Goal: Task Accomplishment & Management: Complete application form

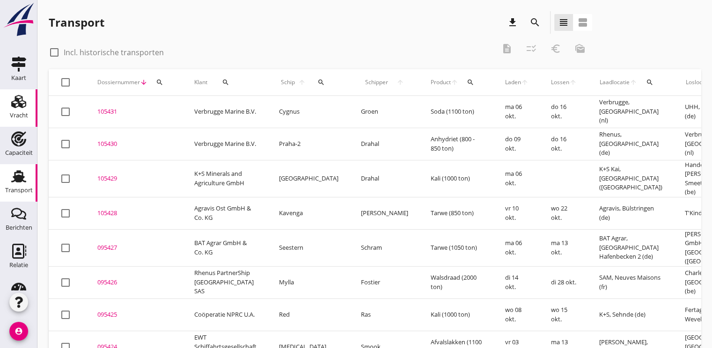
click at [13, 109] on div "Vracht" at bounding box center [19, 115] width 18 height 13
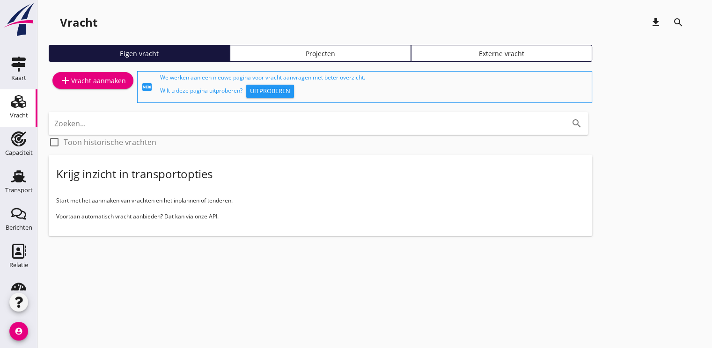
click at [81, 76] on div "add Vracht aanmaken" at bounding box center [93, 80] width 66 height 11
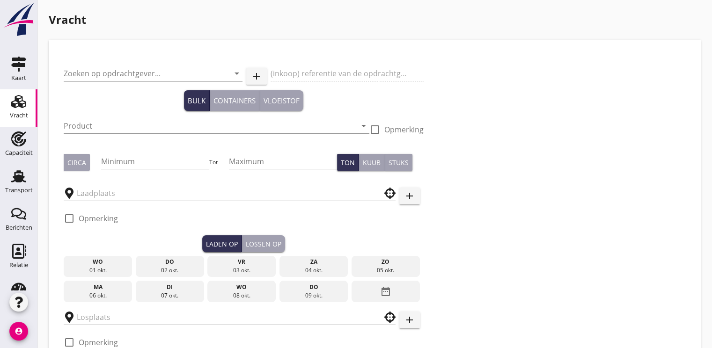
click at [98, 71] on input "Zoeken op opdrachtgever..." at bounding box center [140, 73] width 153 height 15
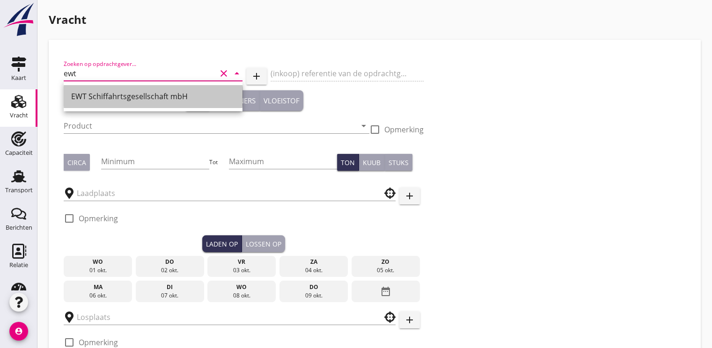
click at [108, 99] on div "EWT Schiffahrtsgesellschaft mbH" at bounding box center [153, 96] width 164 height 11
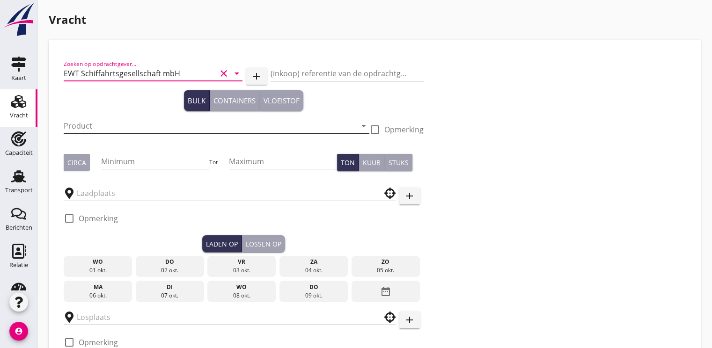
type input "EWT Schiffahrtsgesellschaft mbH"
click at [91, 127] on input "Product" at bounding box center [210, 125] width 293 height 15
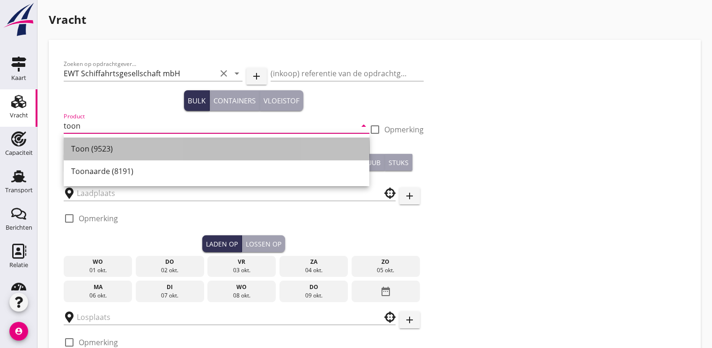
click at [98, 152] on div "Toon (9523)" at bounding box center [216, 148] width 291 height 11
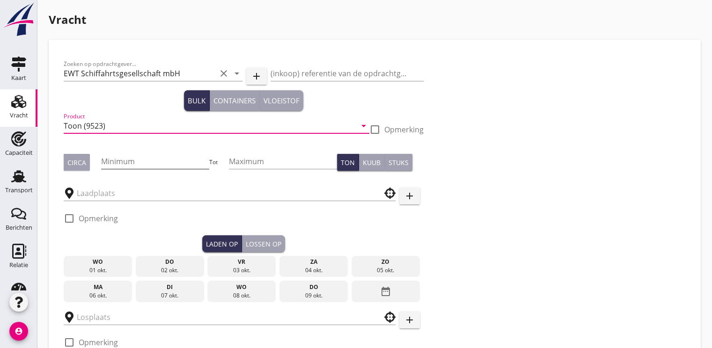
type input "Toon (9523)"
click at [122, 164] on input "Minimum" at bounding box center [155, 161] width 109 height 15
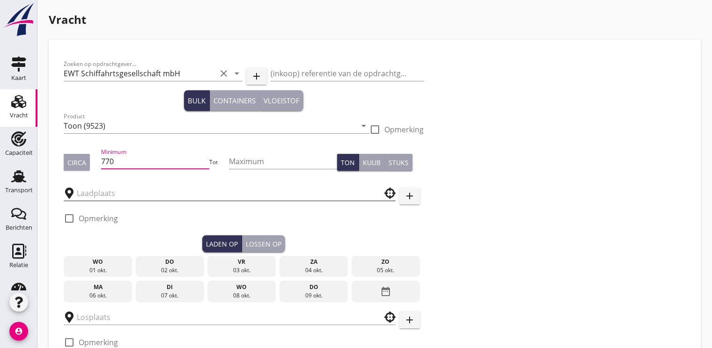
type input "770"
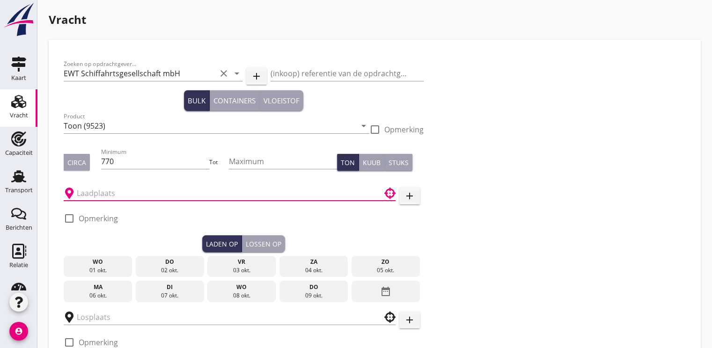
click at [99, 194] on input "text" at bounding box center [223, 193] width 293 height 15
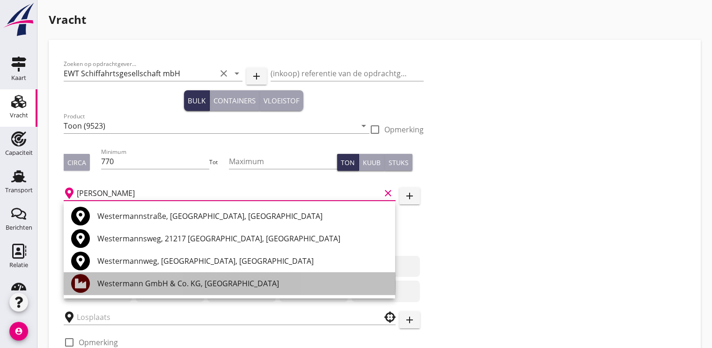
click at [170, 280] on div "Westermann GmbH & Co. KG, [GEOGRAPHIC_DATA]" at bounding box center [242, 283] width 290 height 11
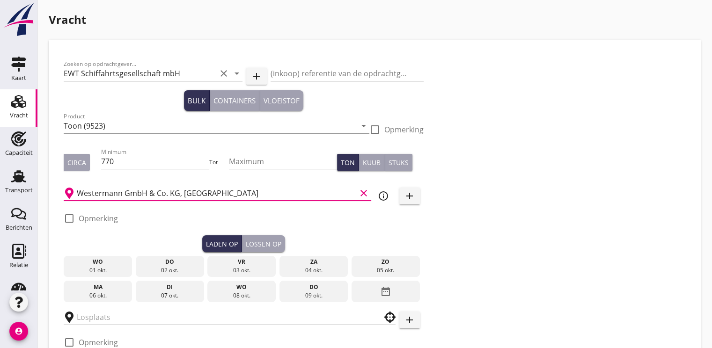
type input "Westermann GmbH & Co. KG, [GEOGRAPHIC_DATA]"
click at [94, 293] on div "06 okt." at bounding box center [98, 296] width 64 height 8
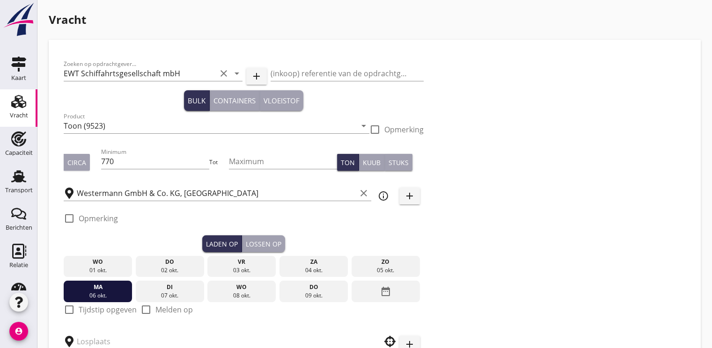
click at [71, 223] on div at bounding box center [69, 219] width 16 height 16
checkbox input "true"
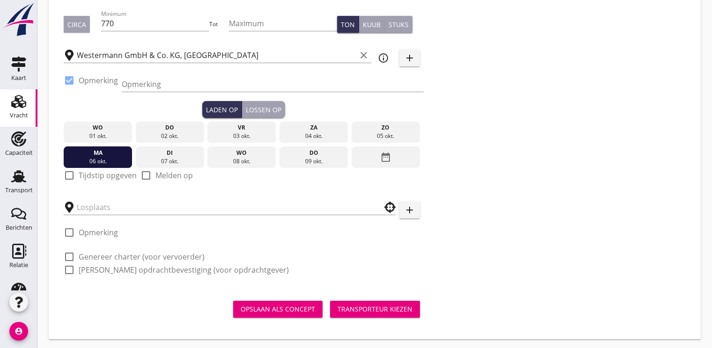
scroll to position [140, 0]
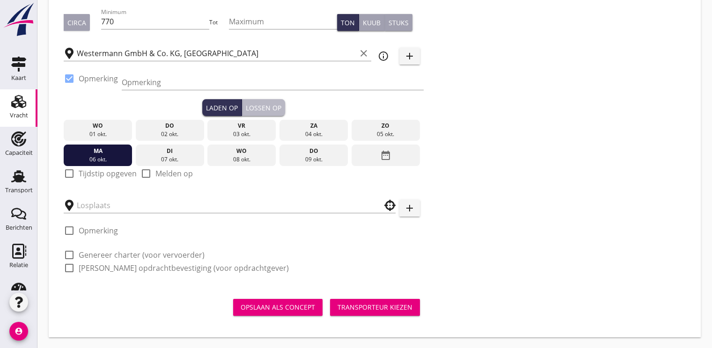
click at [262, 103] on div "Lossen op" at bounding box center [264, 108] width 36 height 10
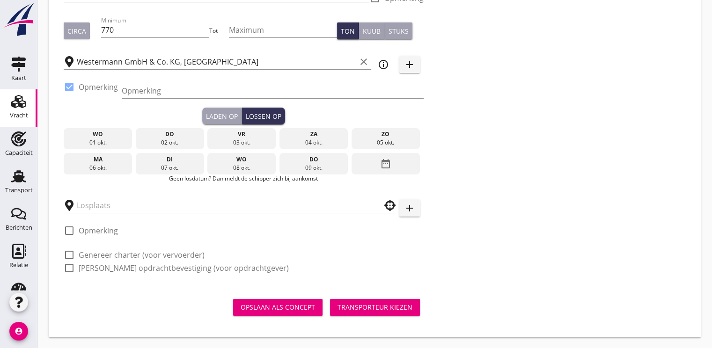
click at [386, 161] on icon "date_range" at bounding box center [385, 163] width 11 height 17
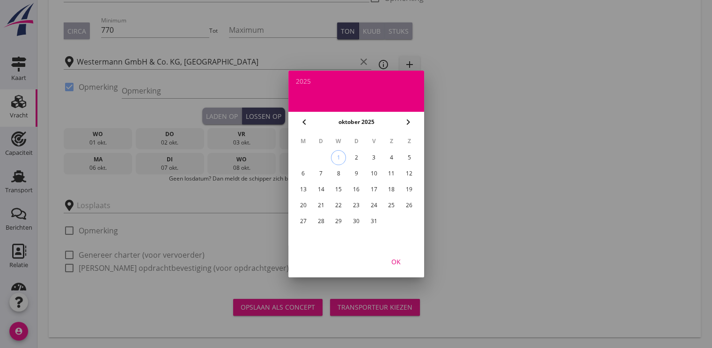
click at [372, 174] on div "10" at bounding box center [373, 173] width 15 height 15
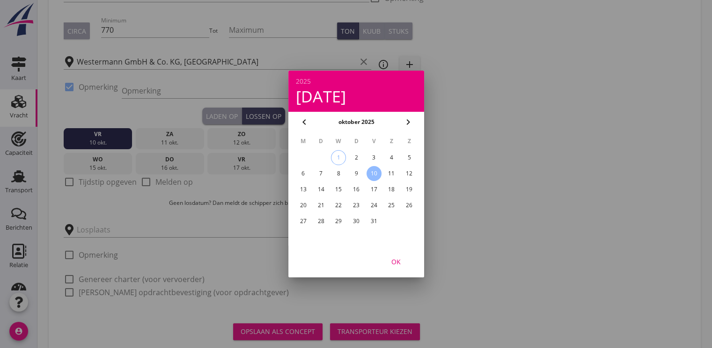
click at [394, 258] on div "OK" at bounding box center [396, 262] width 26 height 10
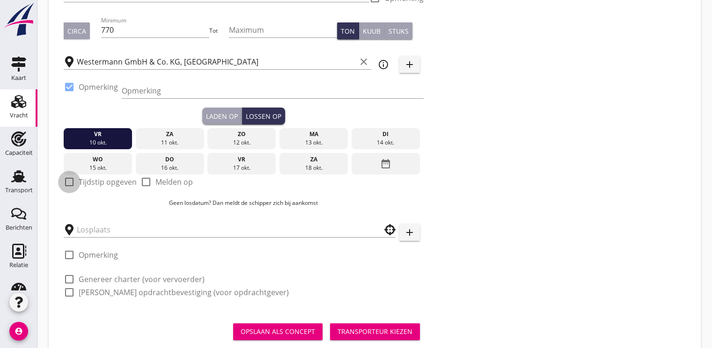
click at [70, 182] on div at bounding box center [69, 182] width 16 height 16
checkbox input "true"
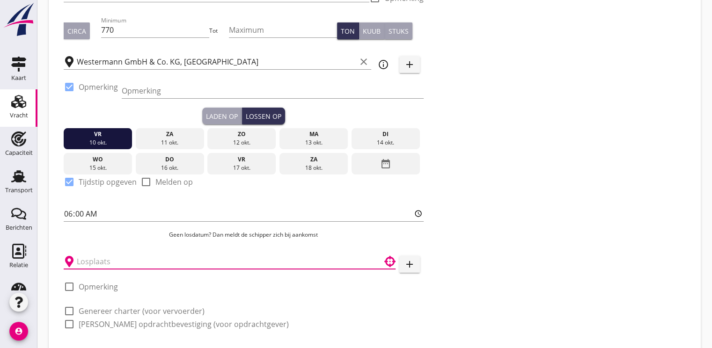
click at [110, 260] on input "text" at bounding box center [223, 261] width 293 height 15
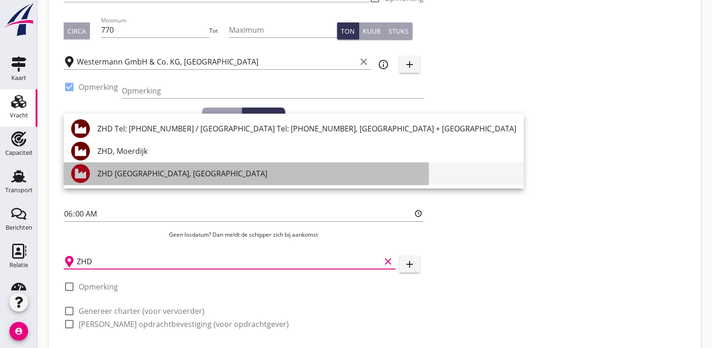
click at [121, 177] on div "ZHD [GEOGRAPHIC_DATA], [GEOGRAPHIC_DATA]" at bounding box center [306, 173] width 419 height 11
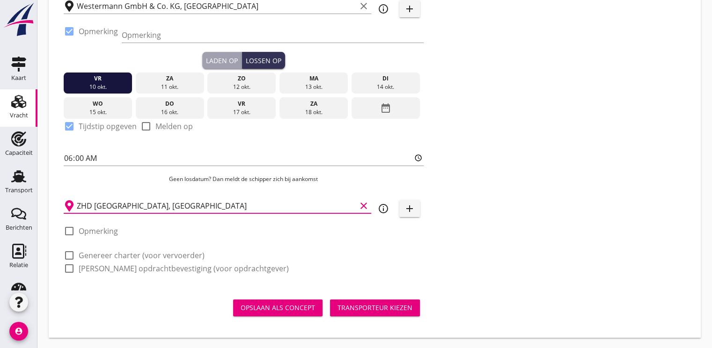
scroll to position [188, 0]
type input "ZHD [GEOGRAPHIC_DATA], [GEOGRAPHIC_DATA]"
click at [69, 255] on div at bounding box center [69, 255] width 16 height 16
checkbox input "true"
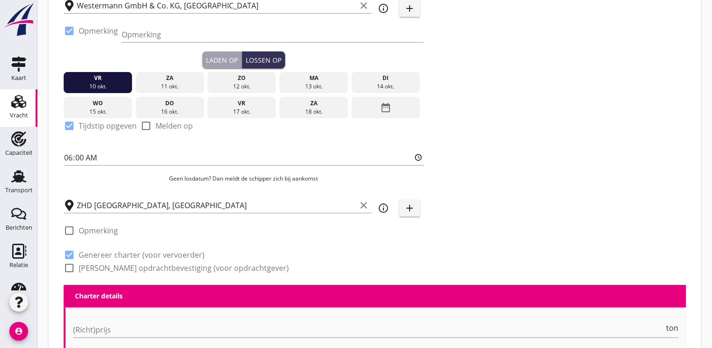
click at [73, 265] on div at bounding box center [69, 268] width 16 height 16
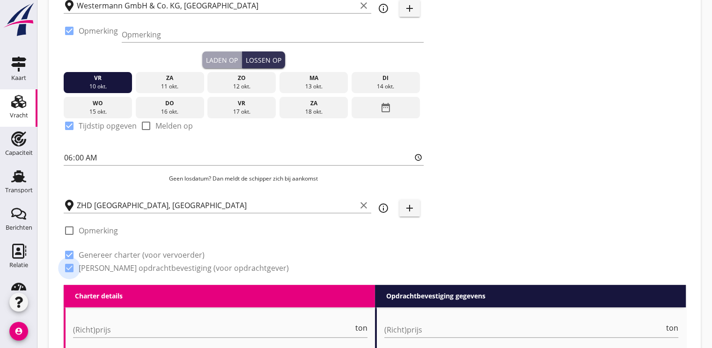
checkbox input "true"
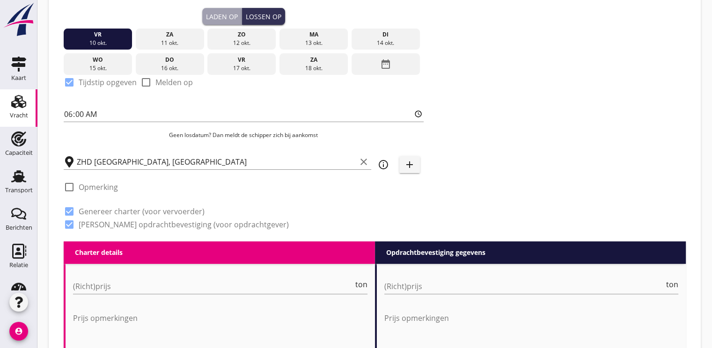
scroll to position [422, 0]
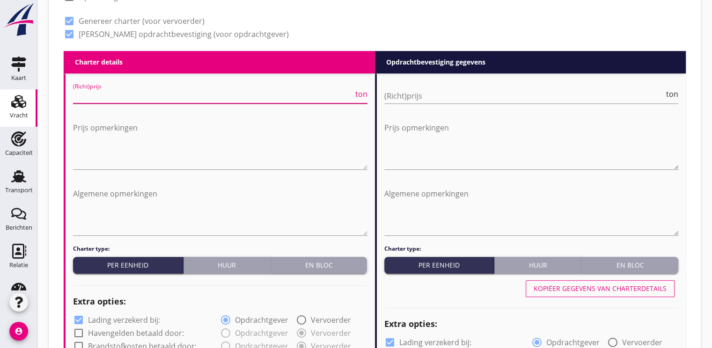
click at [92, 97] on input "(Richt)prijs" at bounding box center [213, 95] width 280 height 15
type input "12.00"
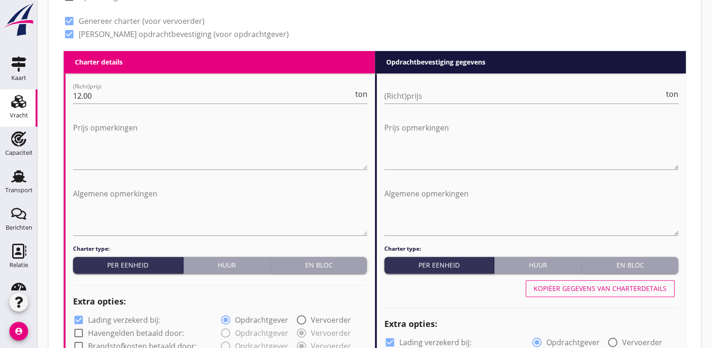
click at [190, 173] on div at bounding box center [220, 176] width 294 height 6
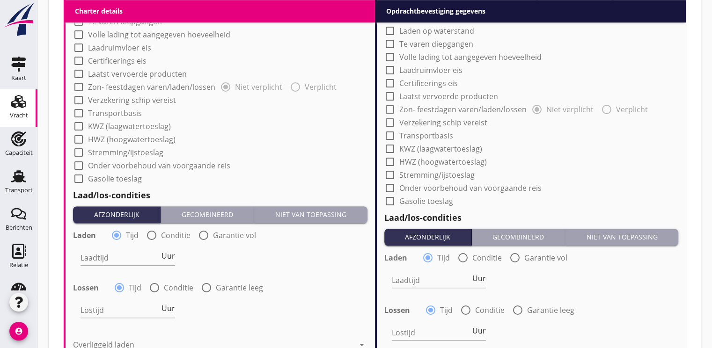
scroll to position [890, 0]
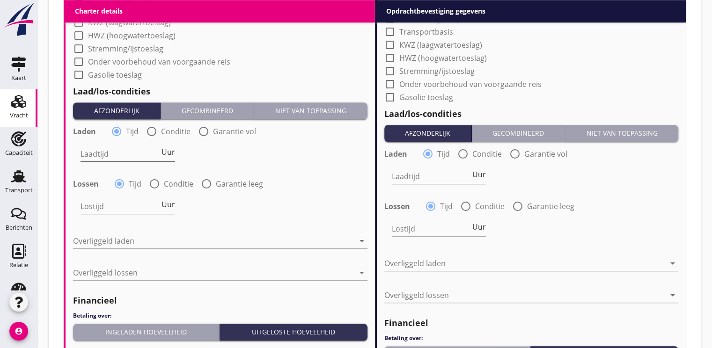
click at [137, 152] on input "Laadtijd" at bounding box center [120, 154] width 79 height 15
type input "2"
click at [179, 153] on div "Laadtijd 2 Uur" at bounding box center [220, 155] width 296 height 34
click at [171, 155] on span "Uur" at bounding box center [169, 151] width 14 height 7
click at [109, 207] on input "Lostijd" at bounding box center [120, 206] width 79 height 15
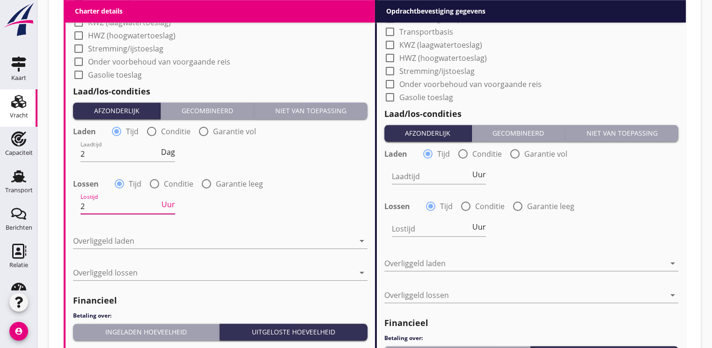
click at [167, 204] on span "Uur" at bounding box center [169, 204] width 14 height 7
type input "2"
click at [139, 240] on div at bounding box center [213, 241] width 281 height 15
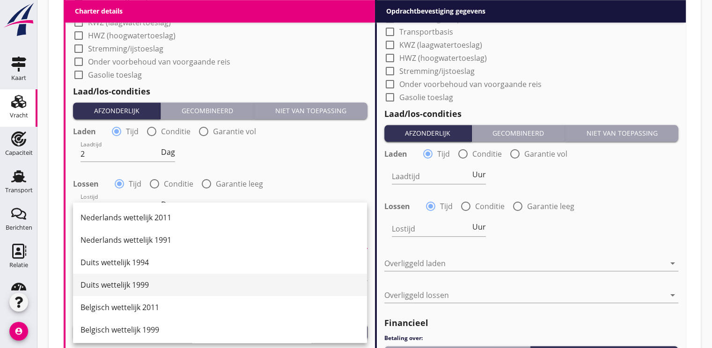
click at [147, 280] on div "Duits wettelijk 1999" at bounding box center [220, 285] width 279 height 11
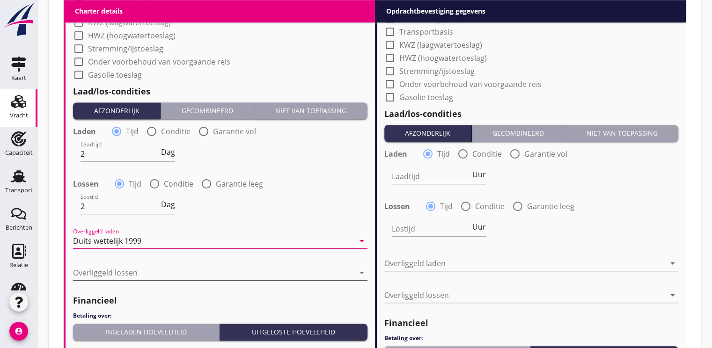
click at [112, 269] on div at bounding box center [213, 272] width 281 height 15
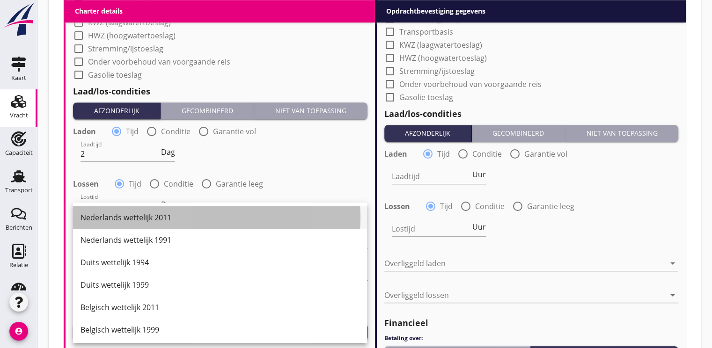
click at [140, 220] on div "Nederlands wettelijk 2011" at bounding box center [220, 217] width 279 height 11
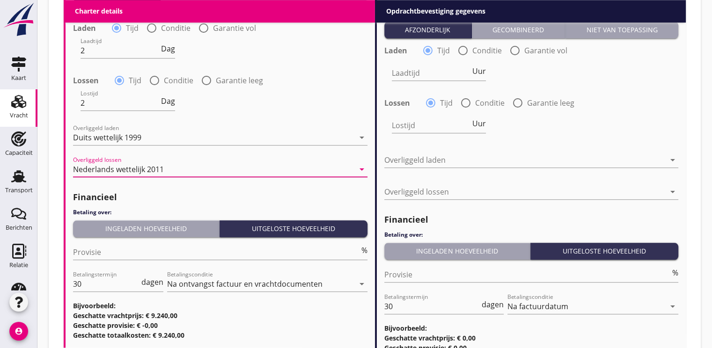
scroll to position [1030, 0]
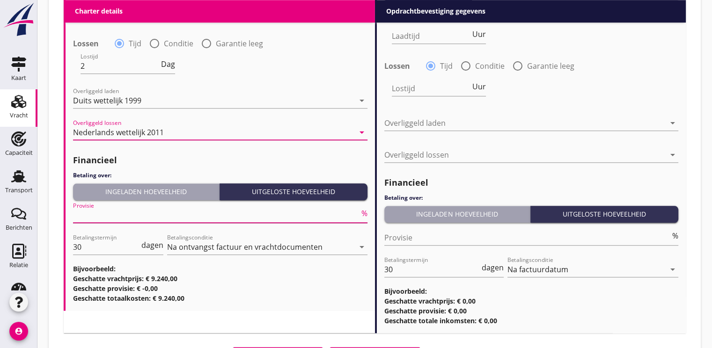
click at [127, 218] on input "Provisie" at bounding box center [216, 215] width 287 height 15
click at [139, 191] on div "Ingeladen hoeveelheid" at bounding box center [146, 192] width 139 height 10
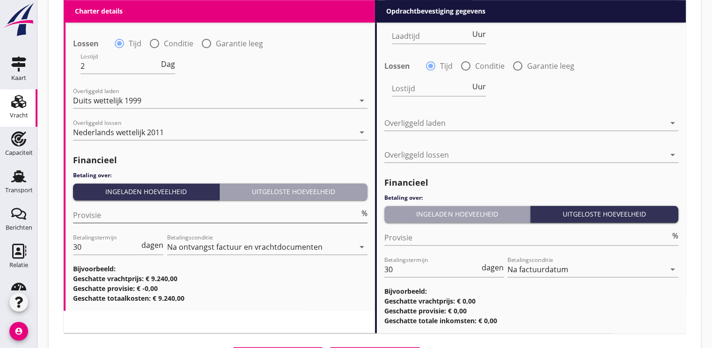
click at [126, 213] on input "Provisie" at bounding box center [216, 215] width 287 height 15
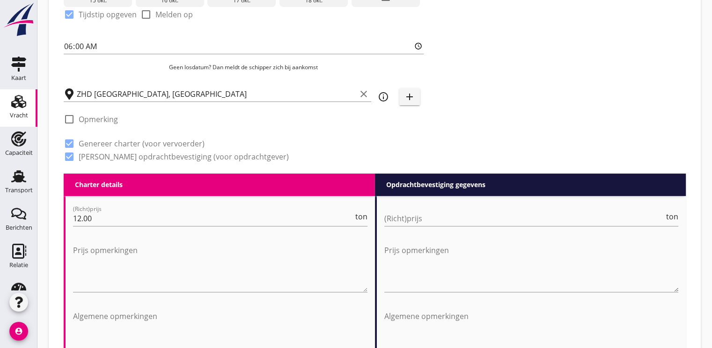
scroll to position [375, 0]
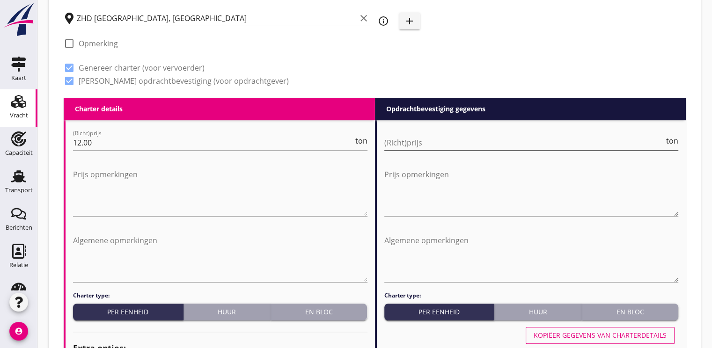
type input "5"
click at [401, 145] on input "(Richt)prijs" at bounding box center [524, 142] width 280 height 15
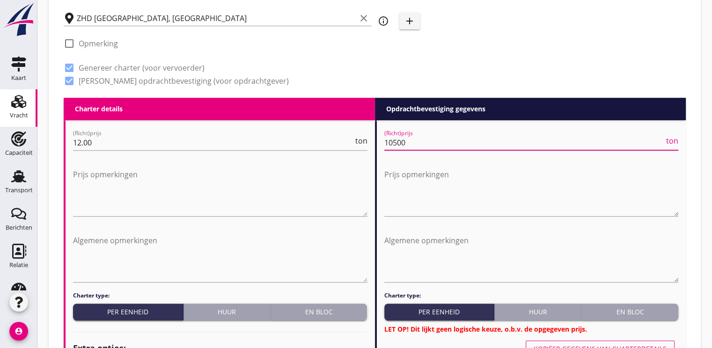
type input "10500"
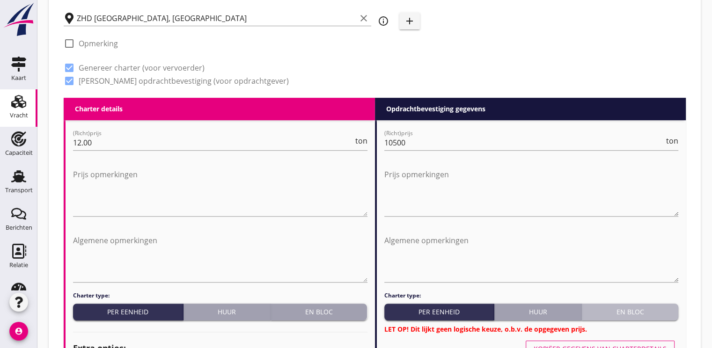
click at [633, 306] on button "En bloc" at bounding box center [630, 312] width 96 height 17
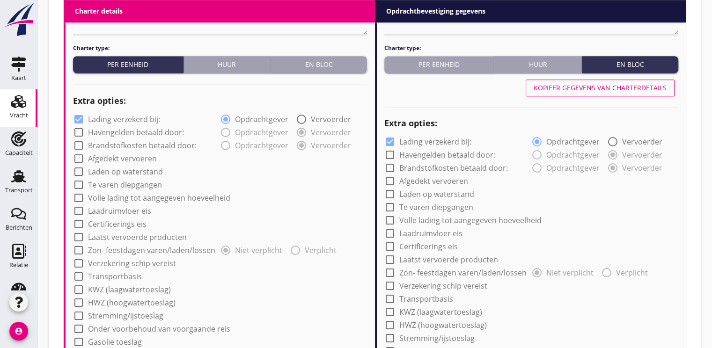
scroll to position [796, 0]
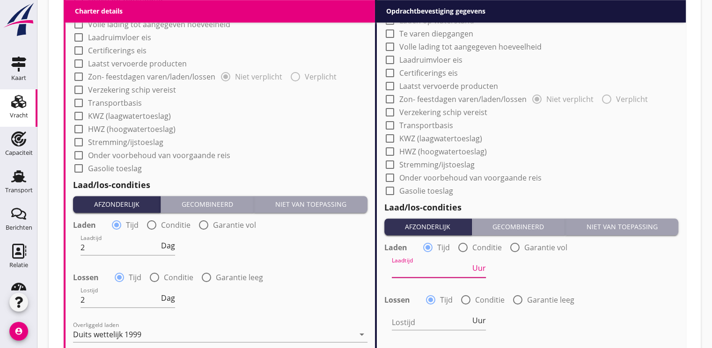
click at [409, 274] on input "Laadtijd" at bounding box center [431, 270] width 79 height 15
click at [484, 269] on span "Uur" at bounding box center [479, 268] width 14 height 7
type input "1"
click at [448, 312] on div "Lostijd Uur" at bounding box center [439, 324] width 95 height 30
click at [434, 320] on input "Lostijd" at bounding box center [431, 322] width 79 height 15
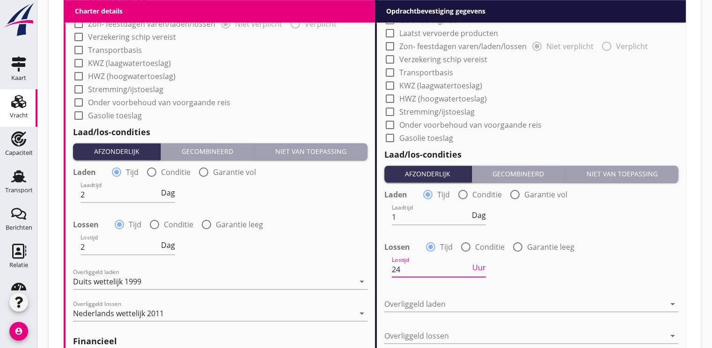
scroll to position [890, 0]
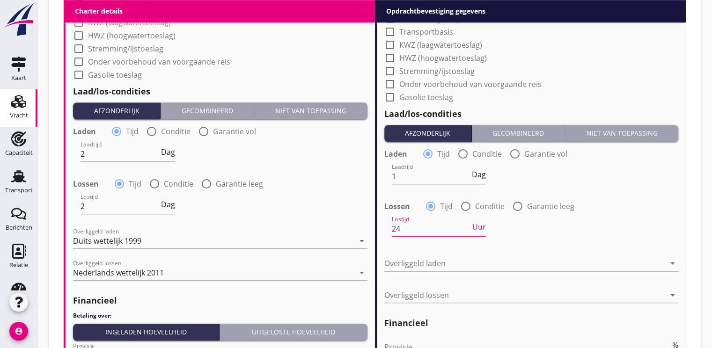
type input "24"
click at [401, 258] on div at bounding box center [524, 263] width 281 height 15
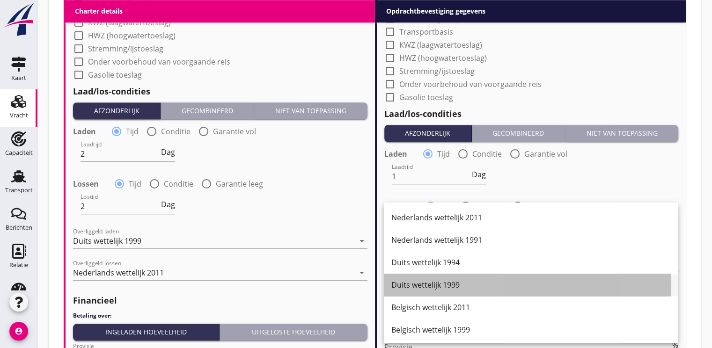
click at [414, 288] on div "Duits wettelijk 1999" at bounding box center [530, 285] width 279 height 11
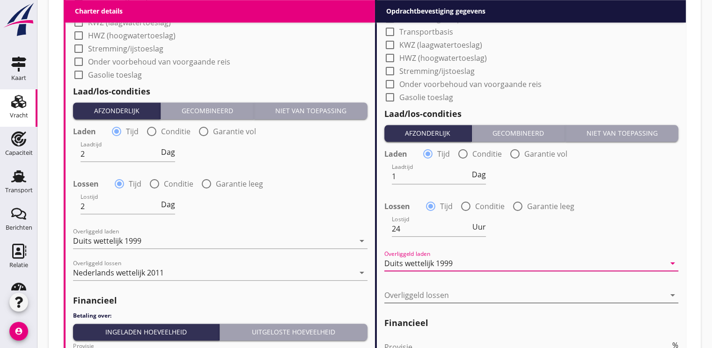
click at [414, 288] on div at bounding box center [524, 295] width 281 height 15
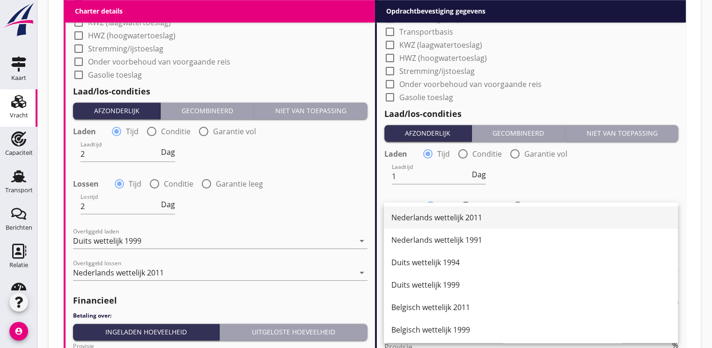
click at [425, 217] on div "Nederlands wettelijk 2011" at bounding box center [530, 217] width 279 height 11
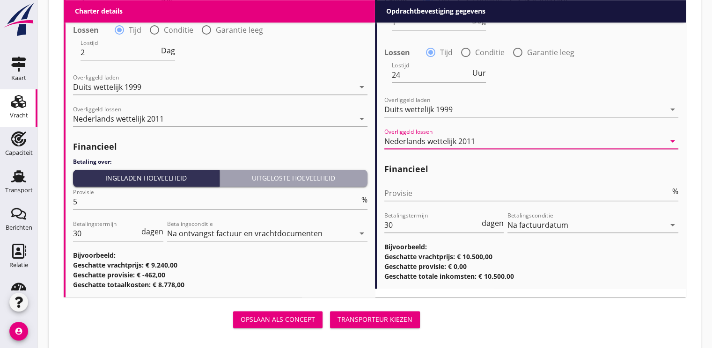
scroll to position [1056, 0]
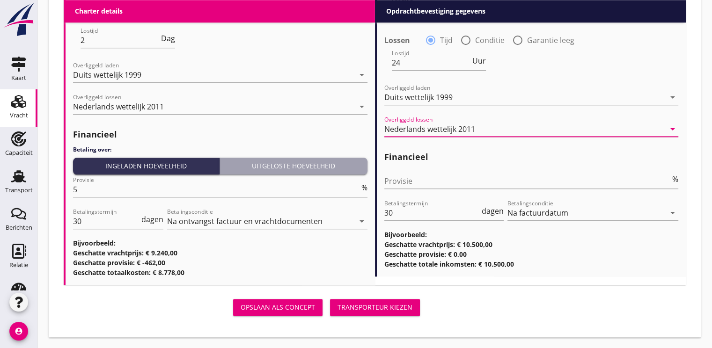
click at [388, 304] on div "Transporteur kiezen" at bounding box center [375, 307] width 75 height 10
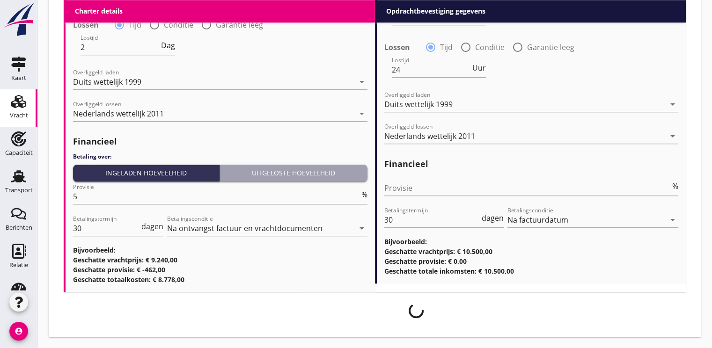
scroll to position [1049, 0]
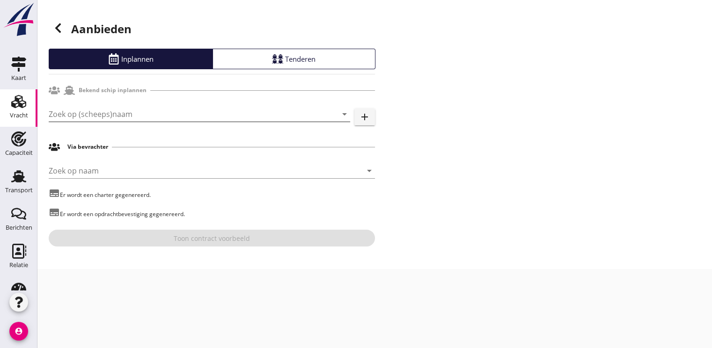
click at [92, 115] on input "Zoek op (scheeps)naam" at bounding box center [186, 114] width 275 height 15
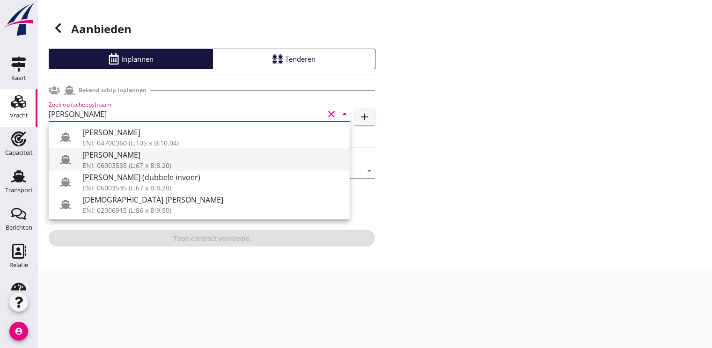
click at [120, 164] on div "ENI: 06003535 (L:67 x B:8.20)" at bounding box center [212, 166] width 260 height 10
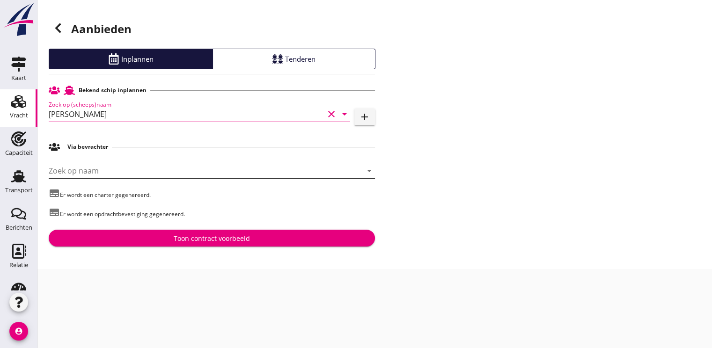
type input "[PERSON_NAME]"
click at [87, 167] on input "Zoek op naam" at bounding box center [199, 170] width 300 height 15
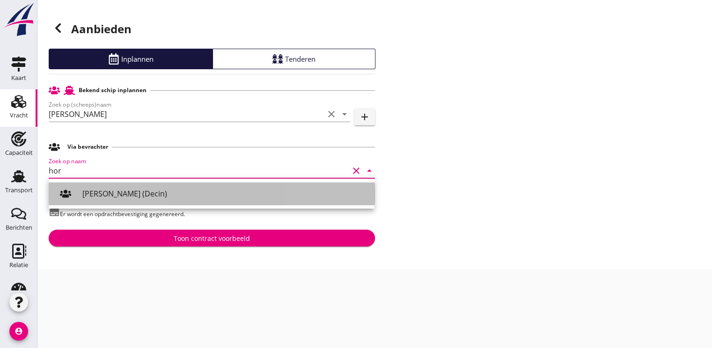
click at [98, 194] on div "[PERSON_NAME] (Decin)" at bounding box center [224, 193] width 285 height 11
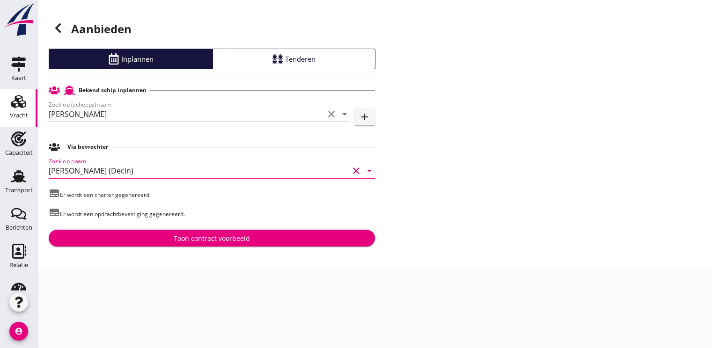
type input "[PERSON_NAME] (Decin)"
click at [178, 240] on div "Toon contract voorbeeld" at bounding box center [212, 239] width 76 height 10
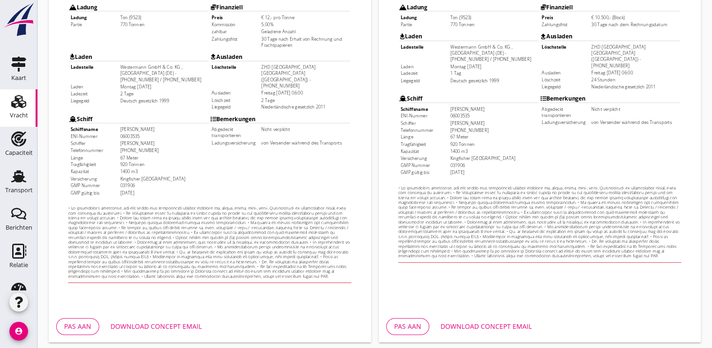
scroll to position [275, 0]
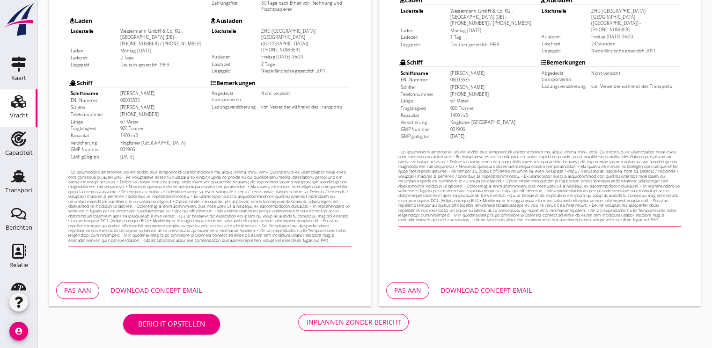
click at [143, 294] on div "Download concept email" at bounding box center [155, 291] width 91 height 10
click at [345, 325] on div "Inplannen zonder bericht" at bounding box center [353, 322] width 95 height 10
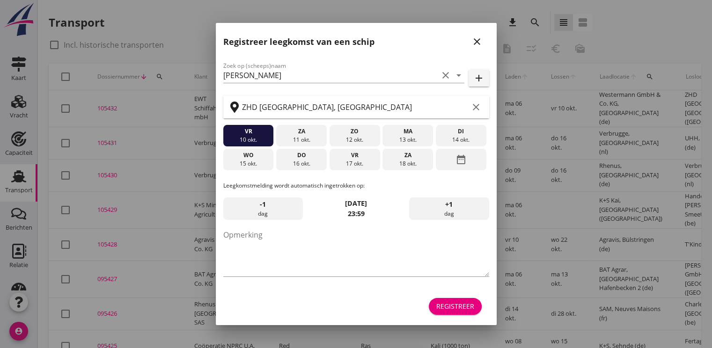
click at [449, 308] on div "Registreer" at bounding box center [455, 307] width 38 height 10
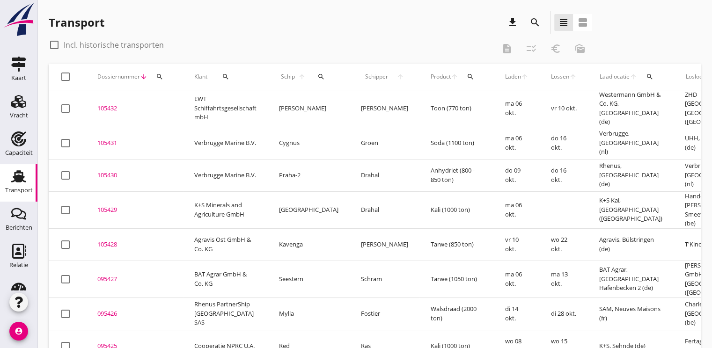
click at [157, 75] on icon "search" at bounding box center [159, 76] width 7 height 7
click at [177, 114] on div "Zoeken op dossiernummer..." at bounding box center [210, 100] width 118 height 30
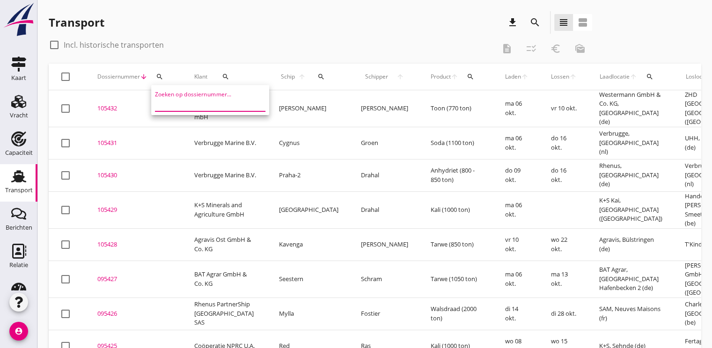
click at [174, 105] on input "Zoeken op dossiernummer..." at bounding box center [203, 103] width 97 height 15
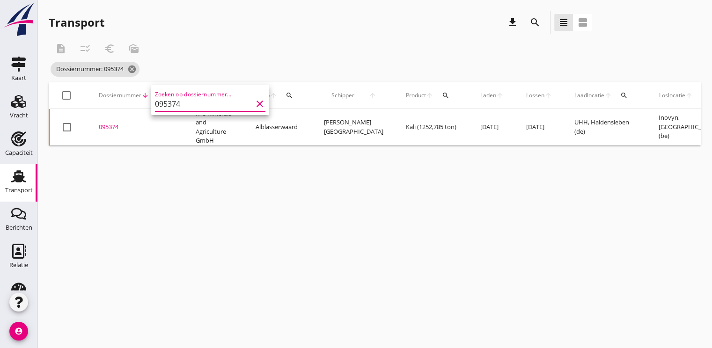
type input "095374"
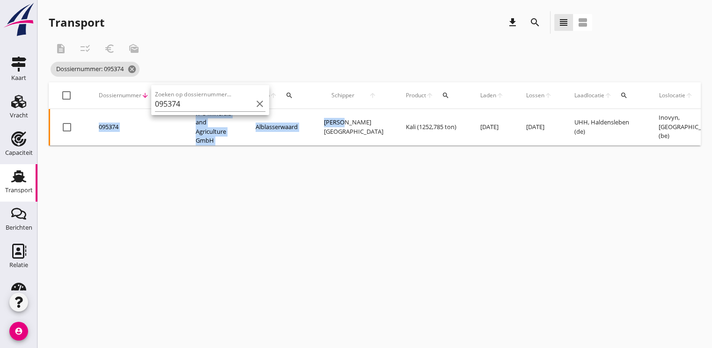
drag, startPoint x: 331, startPoint y: 142, endPoint x: 663, endPoint y: 173, distance: 333.3
click at [663, 173] on div "cancel You are impersonating another user. Transport download search view_headl…" at bounding box center [374, 174] width 675 height 348
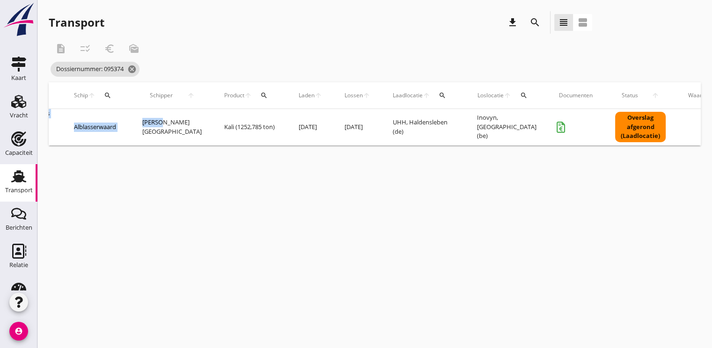
scroll to position [0, 250]
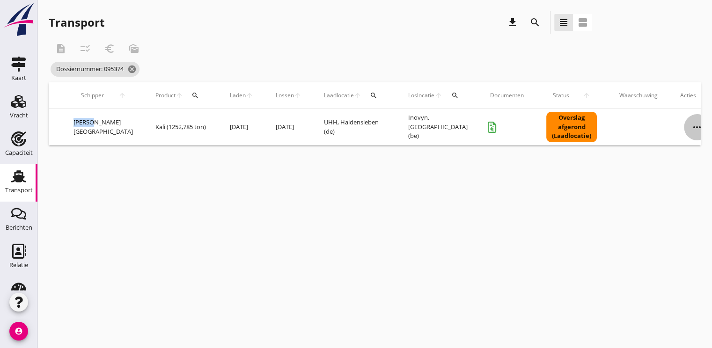
click at [684, 130] on icon "more_horiz" at bounding box center [697, 127] width 26 height 26
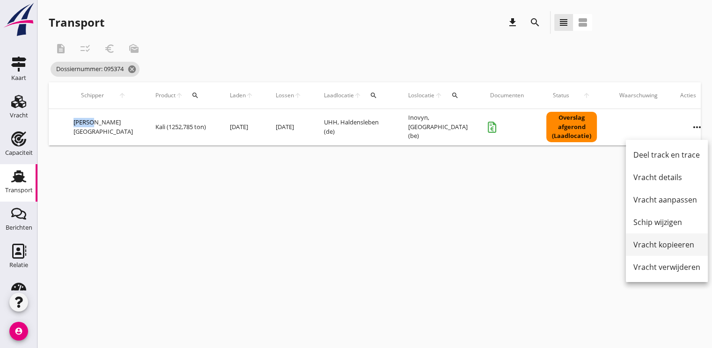
click at [650, 239] on div "Vracht kopieeren" at bounding box center [666, 244] width 67 height 11
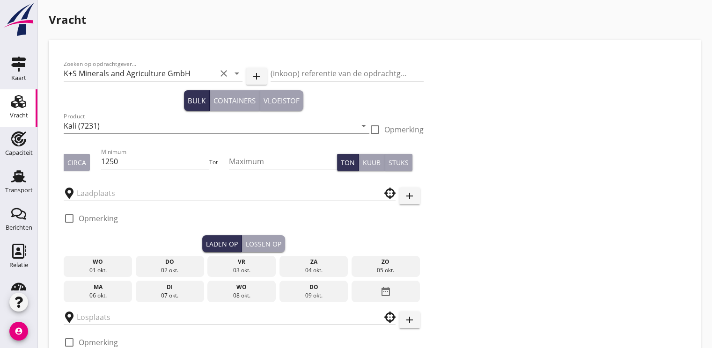
type input "Inovyn"
type input "UHH"
checkbox input "true"
click at [155, 163] on input "1250" at bounding box center [155, 161] width 109 height 15
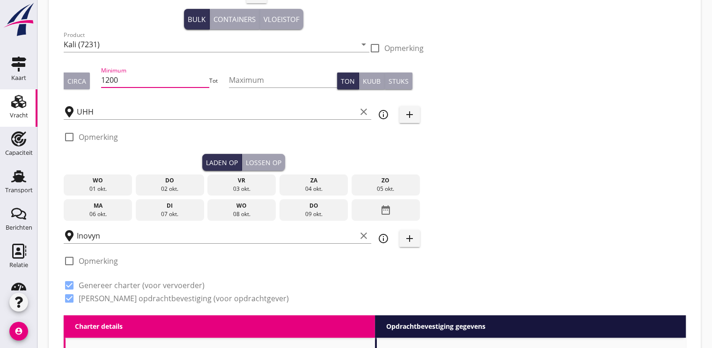
scroll to position [94, 0]
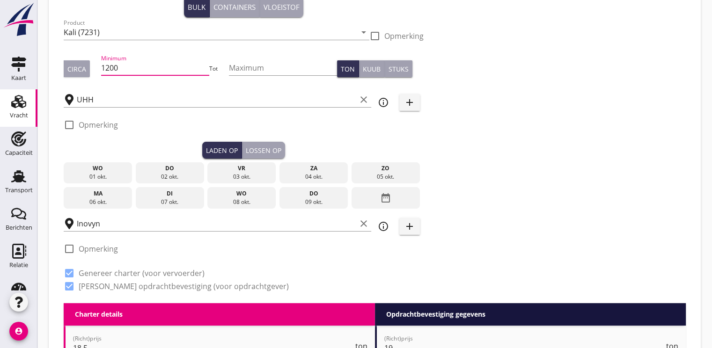
type input "1200"
click at [175, 202] on div "07 okt." at bounding box center [170, 202] width 64 height 8
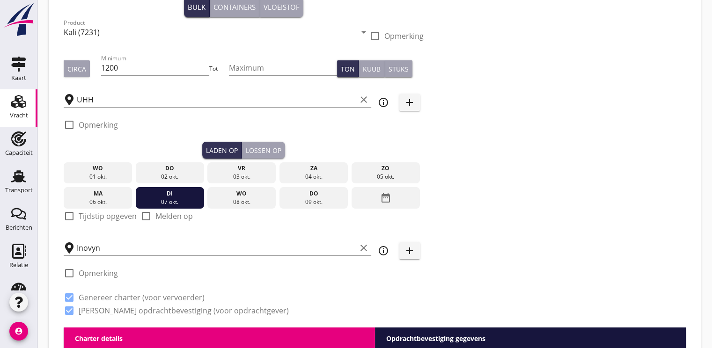
click at [75, 213] on div at bounding box center [69, 216] width 16 height 16
checkbox input "true"
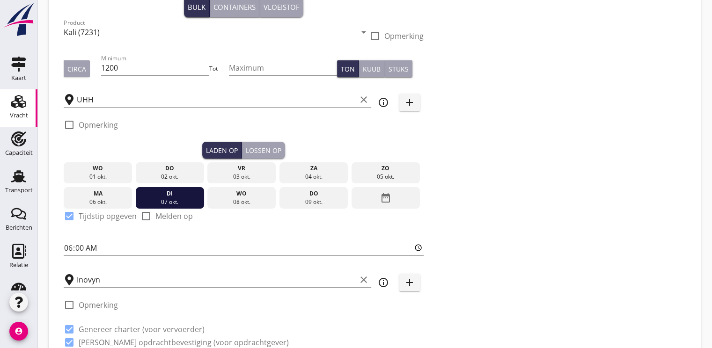
click at [270, 144] on button "Lossen op" at bounding box center [263, 150] width 43 height 17
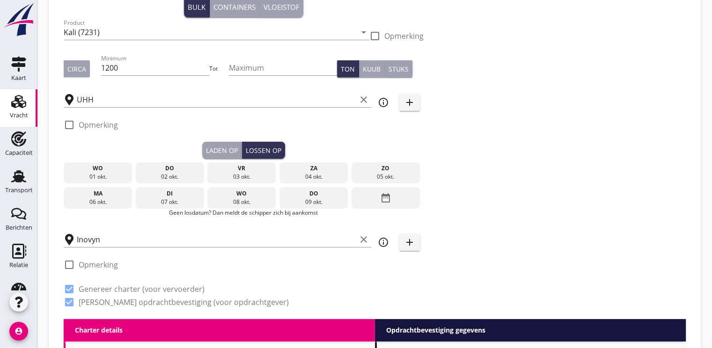
click at [389, 200] on icon "date_range" at bounding box center [385, 198] width 11 height 17
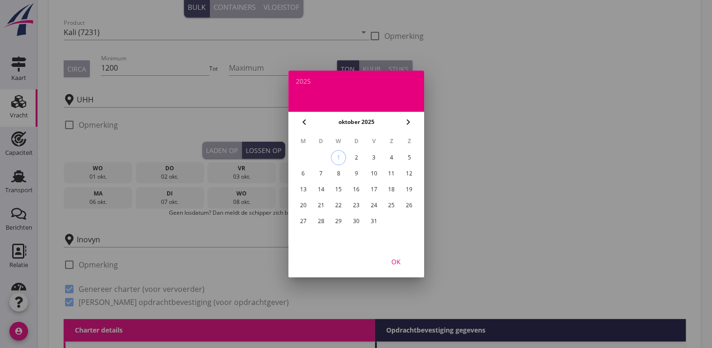
click at [323, 187] on div "14" at bounding box center [320, 189] width 15 height 15
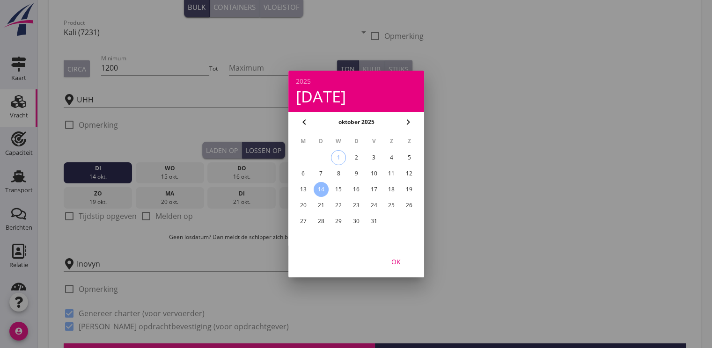
click at [399, 259] on div "OK" at bounding box center [396, 262] width 26 height 10
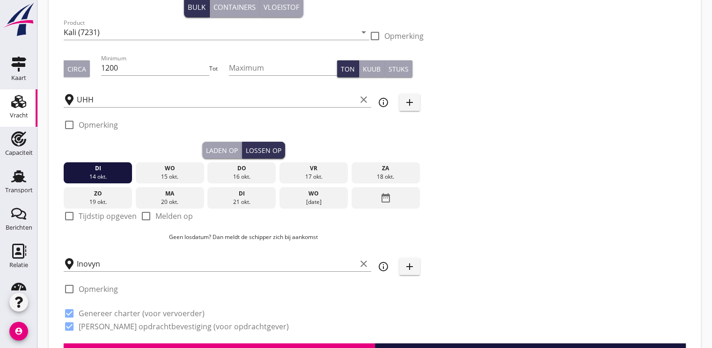
click at [66, 217] on div at bounding box center [69, 216] width 16 height 16
checkbox input "true"
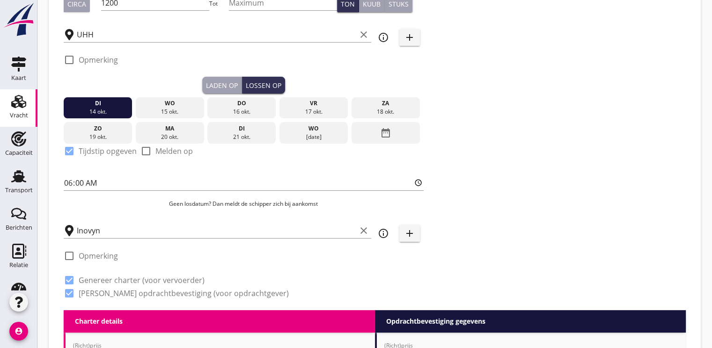
scroll to position [281, 0]
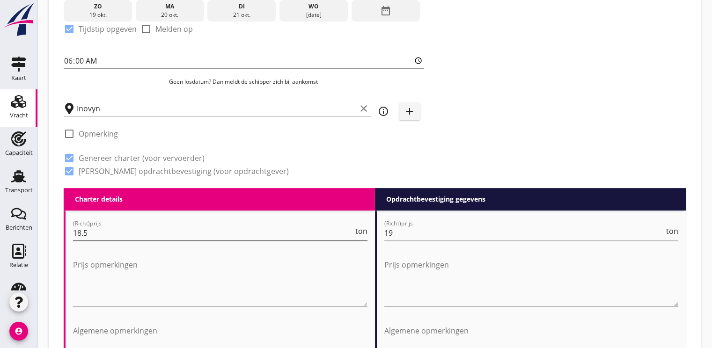
click at [94, 232] on input "18.5" at bounding box center [213, 233] width 280 height 15
type input "1"
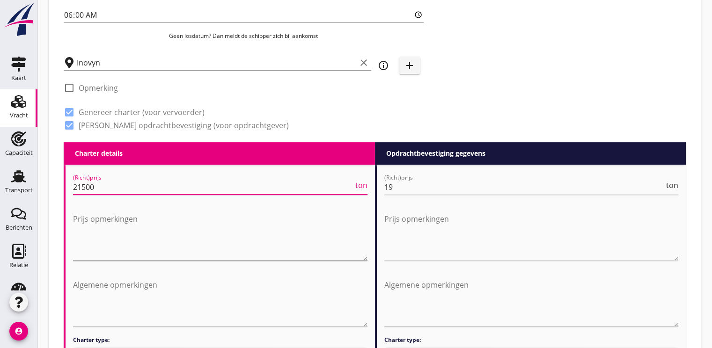
scroll to position [421, 0]
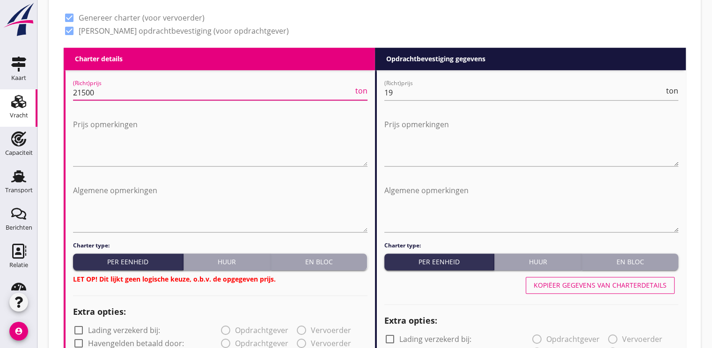
type input "21500"
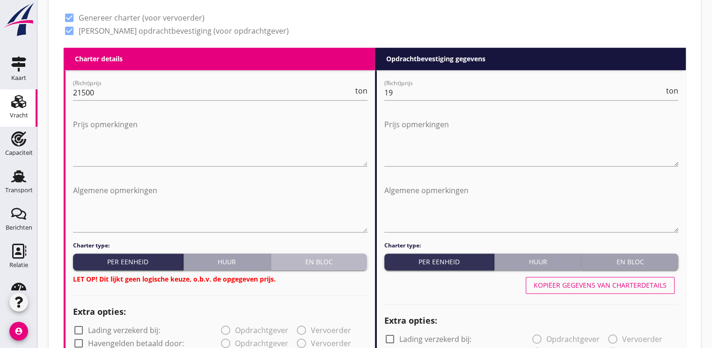
click at [346, 260] on div "En bloc" at bounding box center [319, 262] width 89 height 10
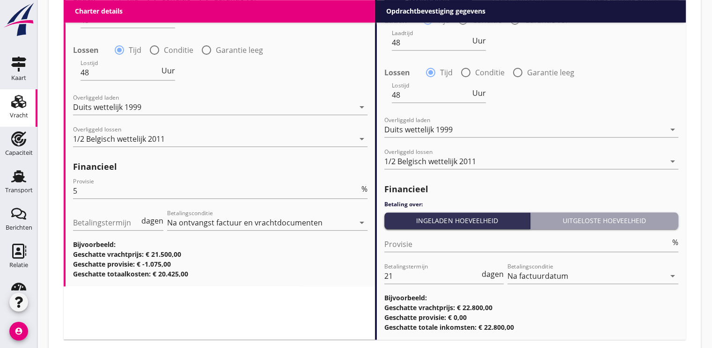
scroll to position [1107, 0]
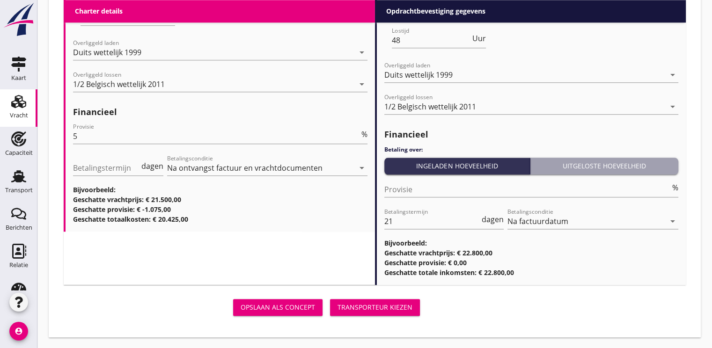
click at [377, 305] on div "Transporteur kiezen" at bounding box center [375, 307] width 75 height 10
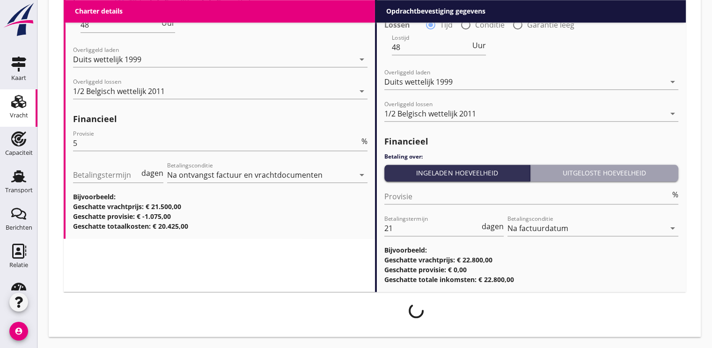
scroll to position [1099, 0]
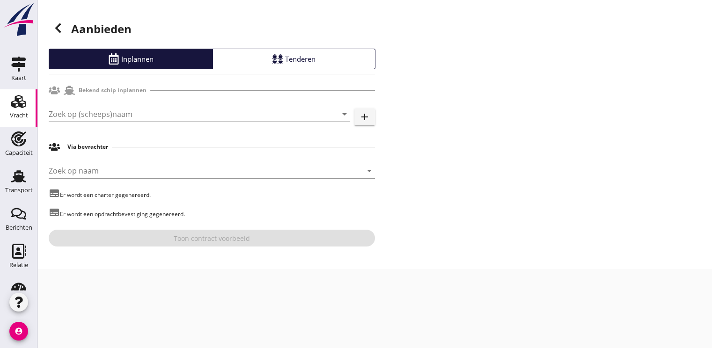
click at [118, 110] on input "Zoek op (scheeps)naam" at bounding box center [186, 114] width 275 height 15
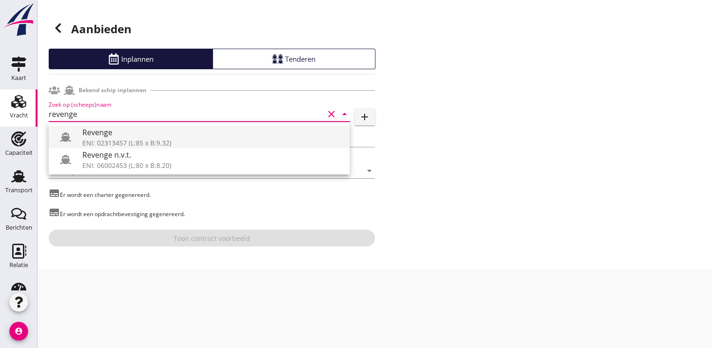
click at [122, 137] on div "Revenge" at bounding box center [212, 132] width 260 height 11
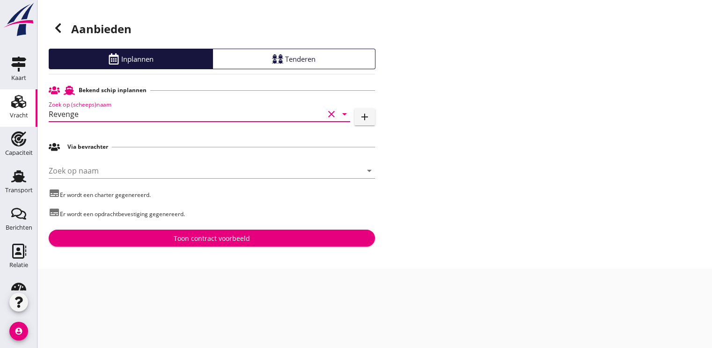
type input "Revenge"
click at [204, 242] on div "Toon contract voorbeeld" at bounding box center [212, 239] width 76 height 10
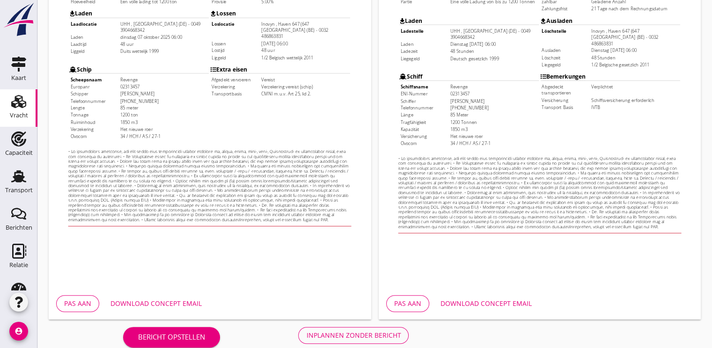
scroll to position [275, 0]
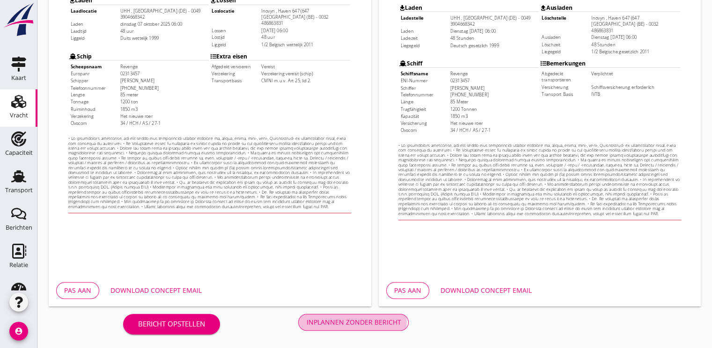
click at [345, 326] on div "Inplannen zonder bericht" at bounding box center [353, 322] width 95 height 10
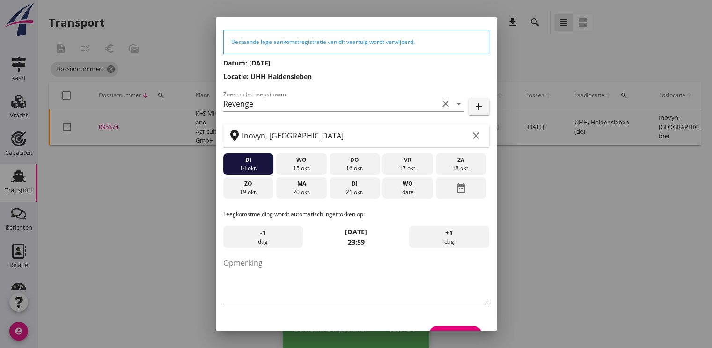
scroll to position [49, 0]
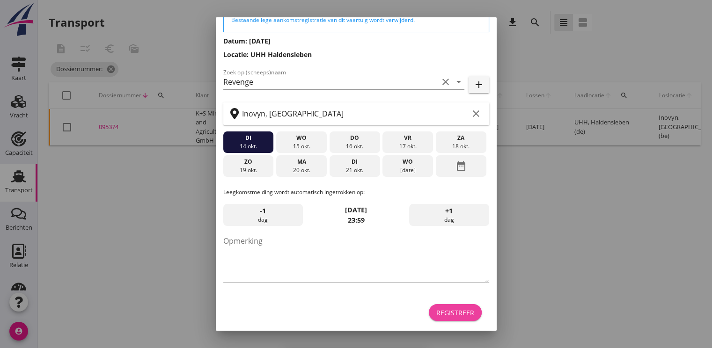
click at [444, 313] on div "Registreer" at bounding box center [455, 313] width 38 height 10
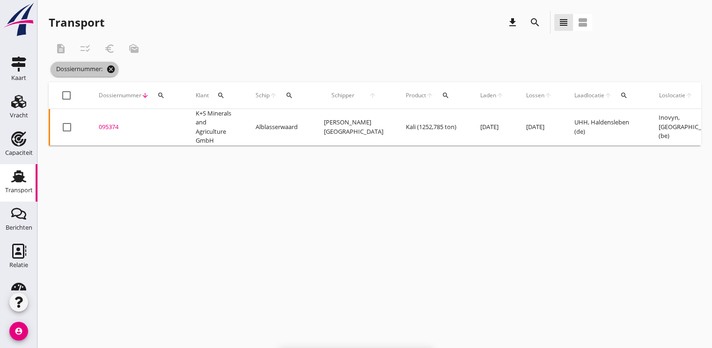
click at [114, 72] on icon "cancel" at bounding box center [110, 69] width 9 height 9
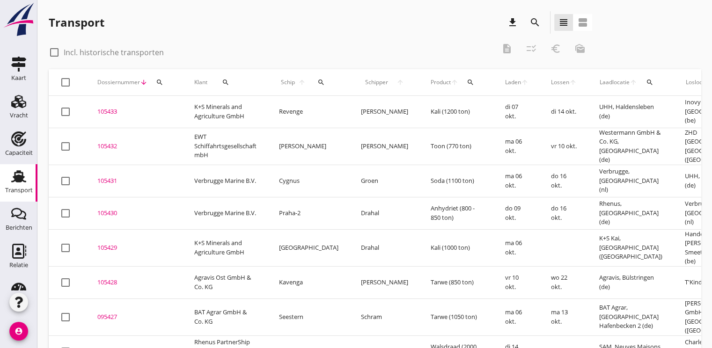
click at [156, 80] on icon "search" at bounding box center [159, 82] width 7 height 7
click at [174, 114] on input "Zoeken op dossiernummer..." at bounding box center [203, 109] width 97 height 15
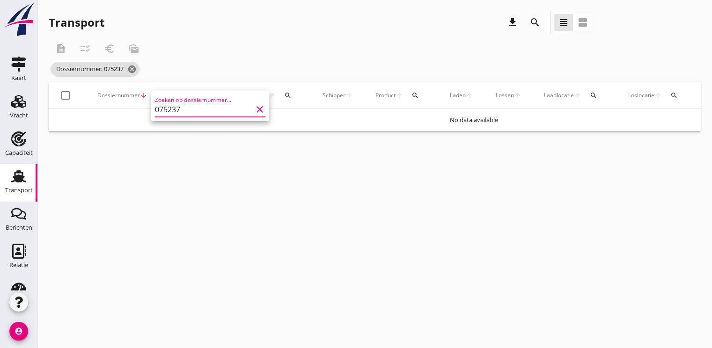
type input "075237"
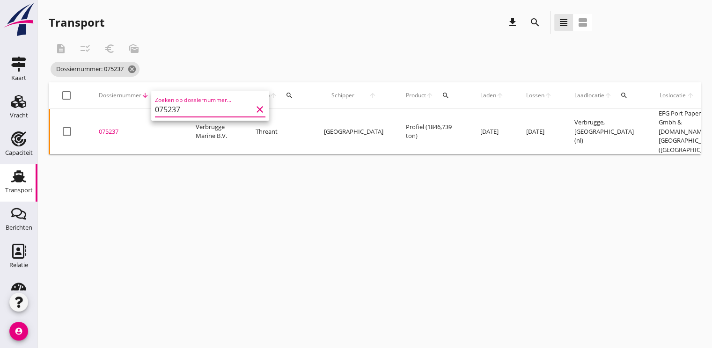
click at [118, 127] on div "075237" at bounding box center [136, 131] width 74 height 9
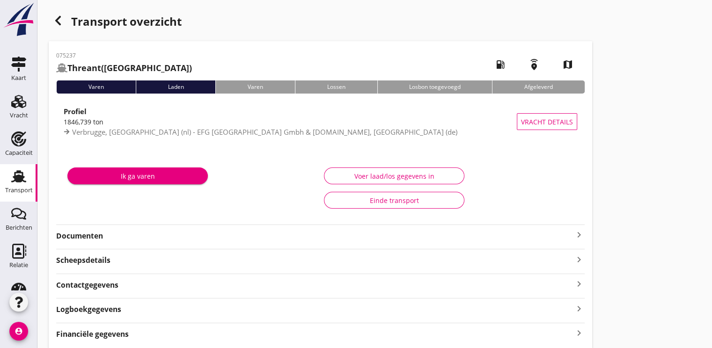
click at [83, 240] on strong "Documenten" at bounding box center [314, 236] width 517 height 11
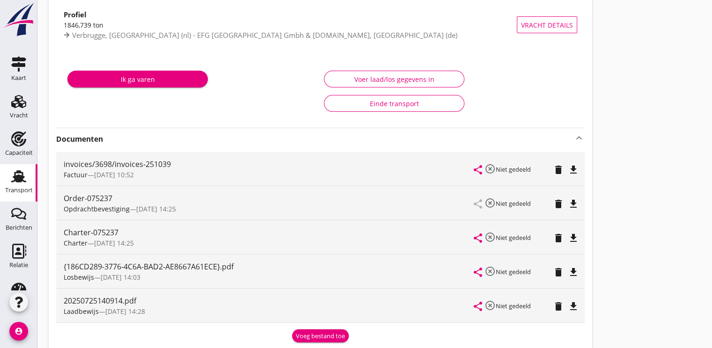
scroll to position [140, 0]
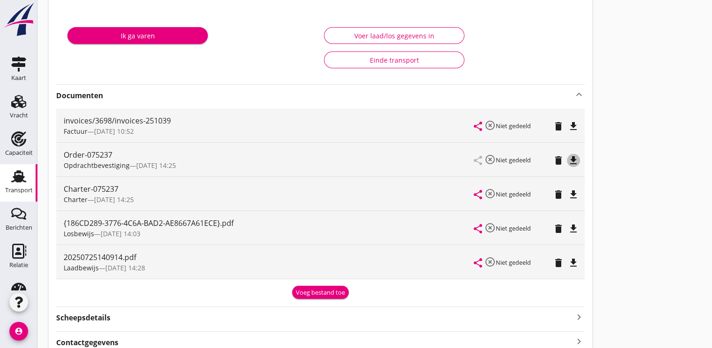
click at [576, 163] on icon "file_download" at bounding box center [573, 160] width 11 height 11
